Goal: Navigation & Orientation: Find specific page/section

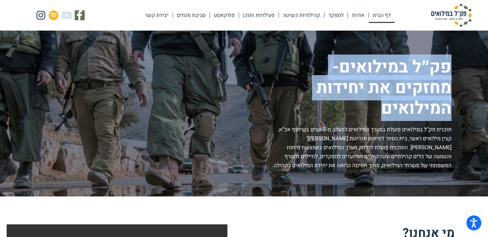
drag, startPoint x: 357, startPoint y: 102, endPoint x: 415, endPoint y: 54, distance: 75.5
click at [415, 54] on div "פק״ל במילואים- מחזקים את יחידות המילואים תוכנית פק”ל במילואים פועלת במערך המילו…" at bounding box center [244, 114] width 488 height 166
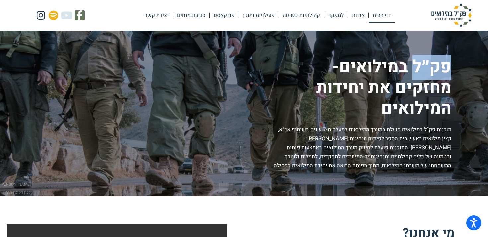
click at [415, 54] on div "פק״ל במילואים- מחזקים את יחידות המילואים תוכנית פק”ל במילואים פועלת במערך המילו…" at bounding box center [244, 114] width 488 height 166
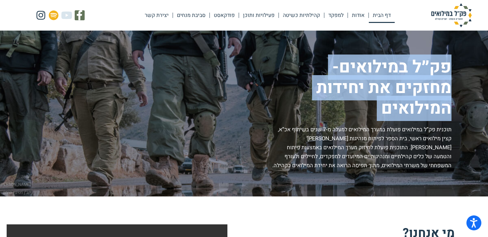
drag, startPoint x: 415, startPoint y: 54, endPoint x: 391, endPoint y: 120, distance: 69.9
click at [391, 120] on div "פק״ל במילואים- מחזקים את יחידות המילואים תוכנית פק”ל במילואים פועלת במערך המילו…" at bounding box center [244, 114] width 488 height 166
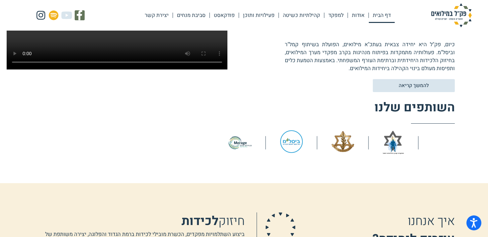
scroll to position [284, 0]
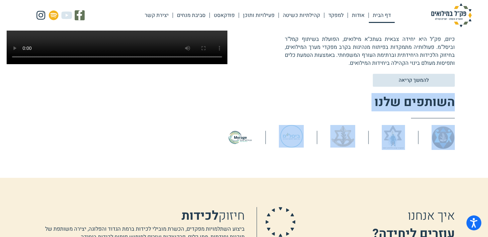
drag, startPoint x: 287, startPoint y: 161, endPoint x: 291, endPoint y: 90, distance: 71.5
click at [291, 90] on div "מי אנחנו? [PERSON_NAME]"ל החלה בשנת [DATE] כיוזמה מהשטח, בתמיכתה הנדיבה של [PER…" at bounding box center [244, 45] width 488 height 266
click at [290, 139] on img at bounding box center [291, 136] width 25 height 23
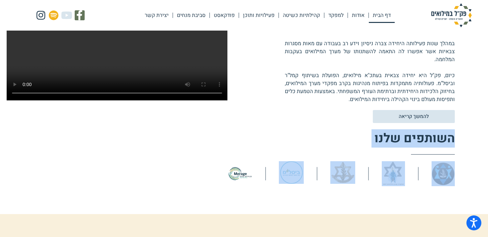
click at [393, 140] on h2 "השותפים שלנו" at bounding box center [340, 139] width 227 height 18
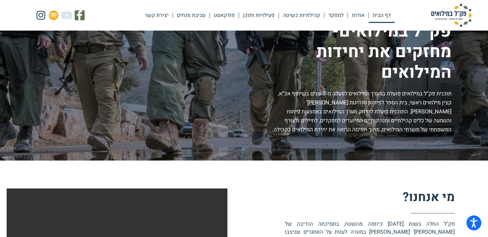
scroll to position [0, 0]
